Goal: Check status: Check status

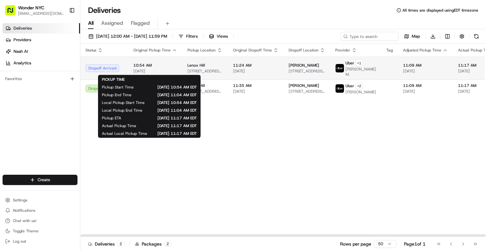
click at [167, 69] on span "[DATE]" at bounding box center [155, 70] width 44 height 5
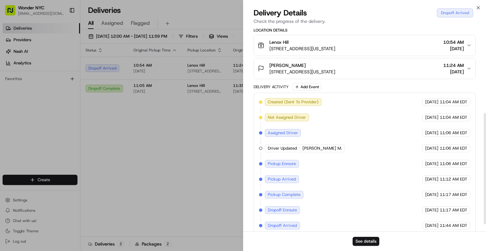
scroll to position [171, 0]
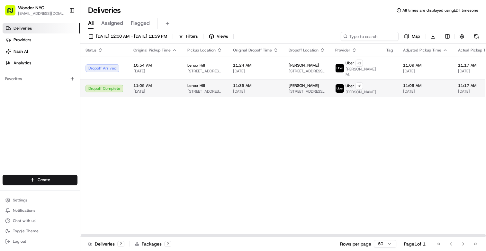
click at [179, 88] on td "11:05 AM 08/23/2025" at bounding box center [155, 88] width 54 height 18
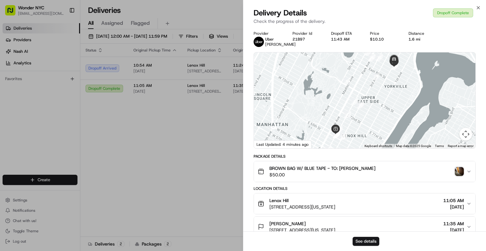
click at [461, 176] on img "button" at bounding box center [458, 171] width 9 height 9
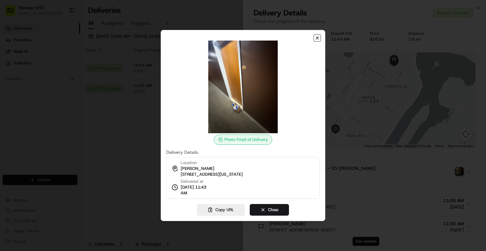
click at [316, 40] on icon "button" at bounding box center [316, 37] width 5 height 5
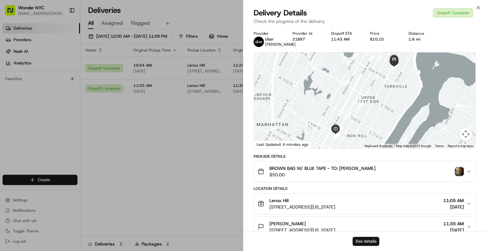
click at [371, 242] on button "See details" at bounding box center [365, 240] width 27 height 9
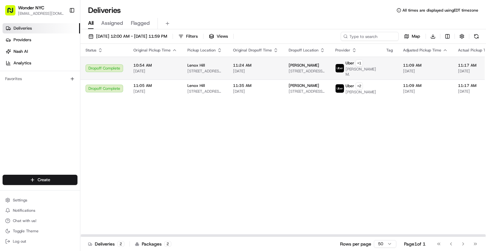
click at [170, 66] on span "10:54 AM" at bounding box center [155, 65] width 44 height 5
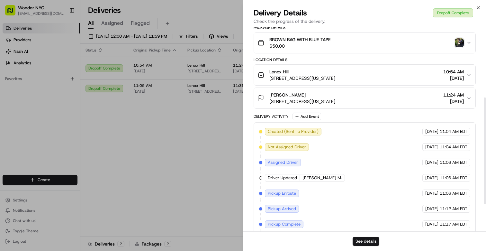
scroll to position [134, 0]
click at [458, 43] on img "button" at bounding box center [458, 42] width 9 height 9
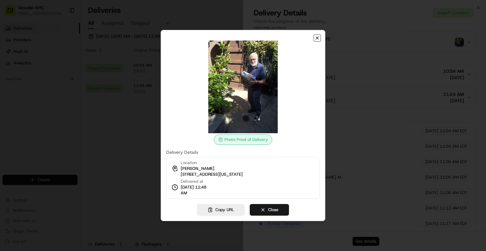
click at [317, 38] on icon "button" at bounding box center [317, 38] width 3 height 3
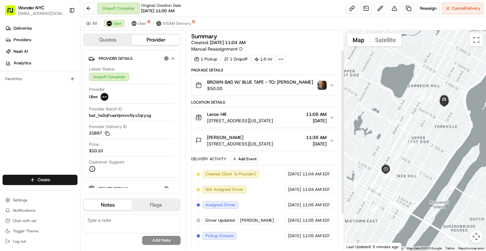
scroll to position [75, 0]
